Goal: Task Accomplishment & Management: Use online tool/utility

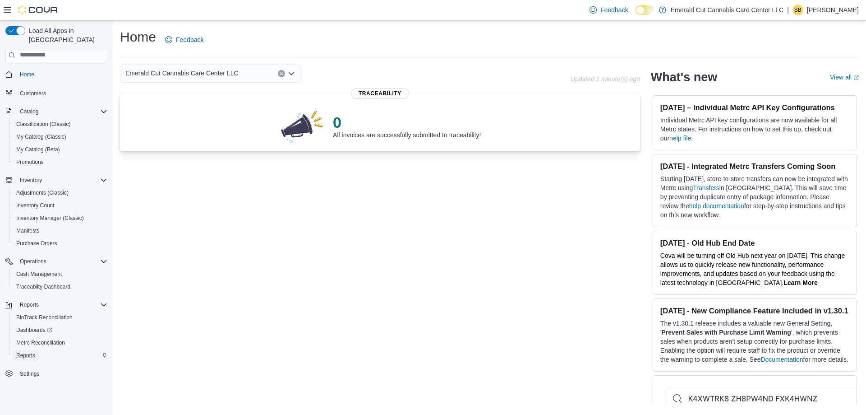
click at [21, 351] on span "Reports" at bounding box center [25, 354] width 19 height 7
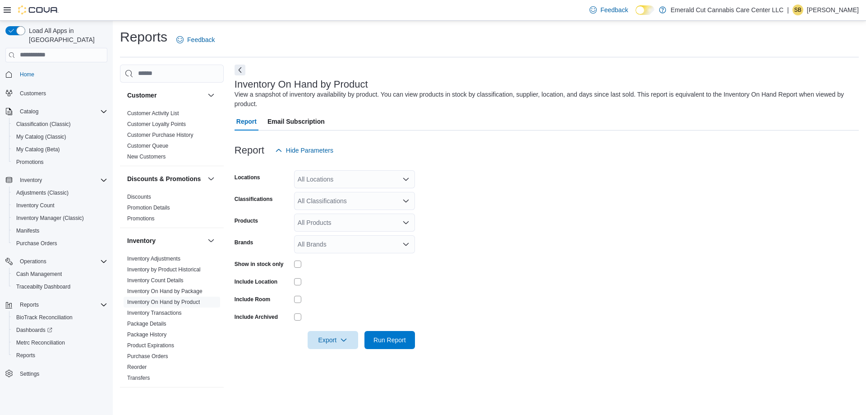
click at [318, 174] on div "All Locations" at bounding box center [354, 179] width 121 height 18
click at [393, 203] on button "[STREET_ADDRESS]" at bounding box center [354, 207] width 121 height 13
click at [395, 191] on span "Emerald Cut Cannabis Care Center LLC" at bounding box center [365, 194] width 113 height 9
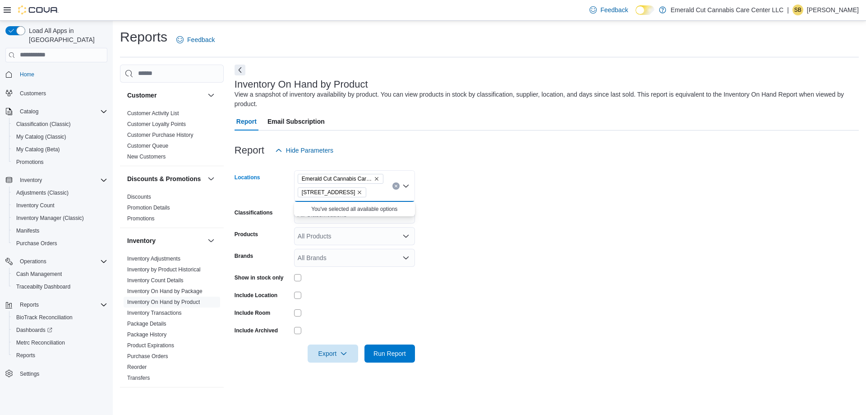
click at [445, 182] on form "Locations Emerald Cut Cannabis Care Center LLC [STREET_ADDRESS] Combo box. Sele…" at bounding box center [547, 260] width 624 height 203
click at [409, 211] on icon "Open list of options" at bounding box center [405, 214] width 7 height 7
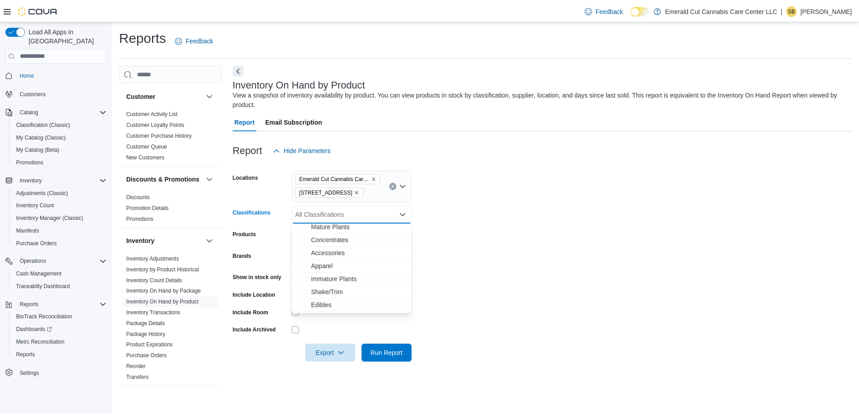
scroll to position [45, 0]
click at [319, 286] on span "Edibles" at bounding box center [323, 289] width 21 height 9
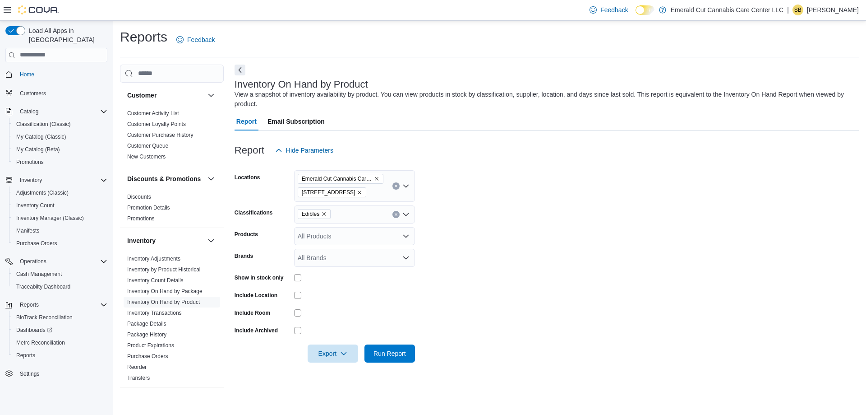
drag, startPoint x: 489, startPoint y: 226, endPoint x: 469, endPoint y: 237, distance: 23.2
click at [489, 226] on form "Locations Emerald Cut Cannabis Care Center LLC [STREET_ADDRESS] Classifications…" at bounding box center [547, 260] width 624 height 203
click at [394, 232] on div "All Products" at bounding box center [354, 236] width 121 height 18
drag, startPoint x: 468, startPoint y: 218, endPoint x: 305, endPoint y: 275, distance: 172.9
click at [465, 220] on form "Locations Emerald Cut Cannabis Care Center LLC [STREET_ADDRESS] Classifications…" at bounding box center [547, 260] width 624 height 203
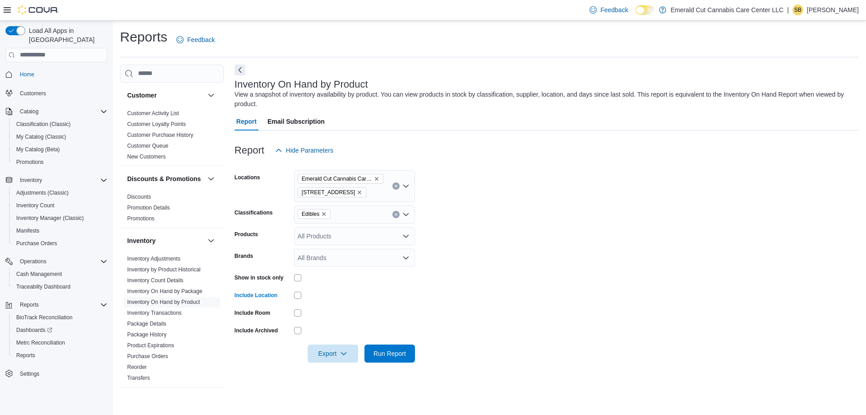
click at [299, 272] on div at bounding box center [354, 277] width 121 height 14
click at [403, 358] on span "Run Report" at bounding box center [390, 353] width 40 height 18
click at [342, 351] on icon "button" at bounding box center [339, 352] width 7 height 7
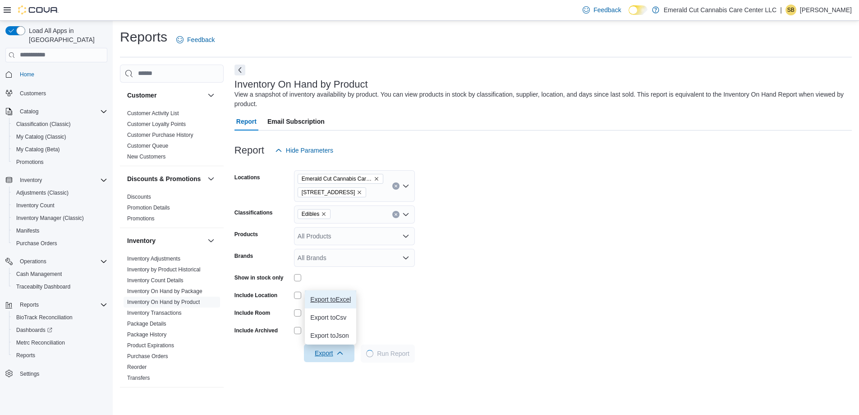
click at [335, 298] on span "Export to Excel" at bounding box center [330, 298] width 41 height 7
